Goal: Find specific page/section: Find specific page/section

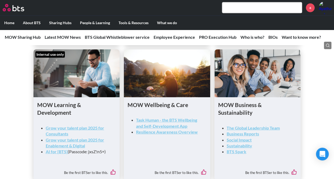
scroll to position [769, 0]
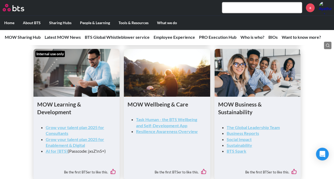
click at [255, 9] on input "text" at bounding box center [262, 7] width 80 height 11
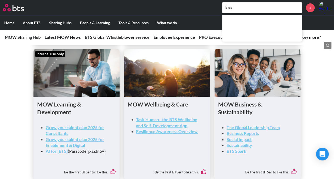
type input "bios"
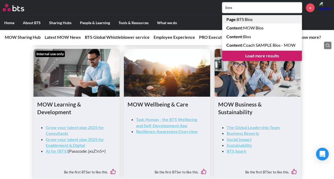
click at [250, 19] on link "Page : BTS Bios" at bounding box center [262, 19] width 80 height 8
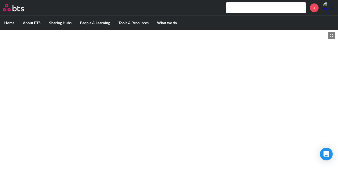
click at [270, 10] on input "text" at bounding box center [266, 7] width 80 height 11
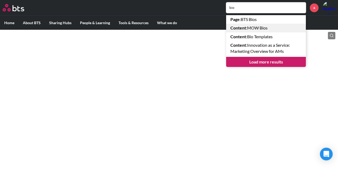
type input "bio"
click at [252, 30] on link "Content : MOW Bios" at bounding box center [266, 28] width 80 height 8
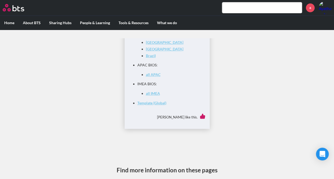
scroll to position [111, 0]
click at [152, 94] on link "all IMEA" at bounding box center [153, 92] width 14 height 5
